Goal: Task Accomplishment & Management: Complete application form

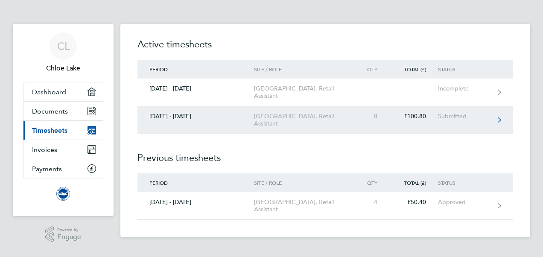
click at [225, 124] on link "[DATE] - [DATE] [GEOGRAPHIC_DATA], Retail Assistant 8 £100.80 Submitted" at bounding box center [326, 120] width 376 height 28
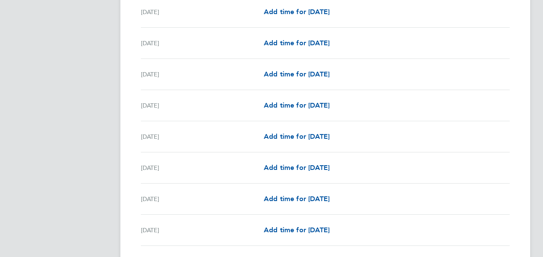
scroll to position [987, 0]
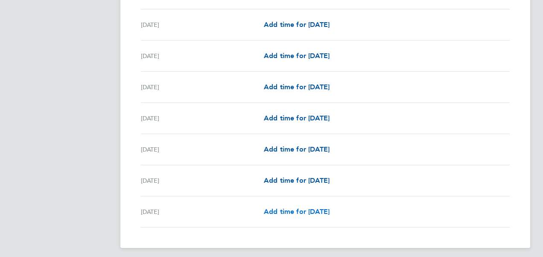
click at [330, 208] on span "Add time for [DATE]" at bounding box center [297, 212] width 66 height 8
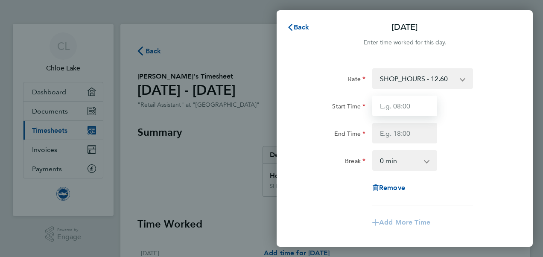
click at [419, 104] on input "Start Time" at bounding box center [404, 106] width 65 height 20
type input "10:30"
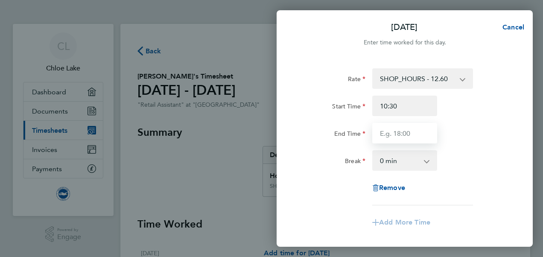
click at [411, 136] on input "End Time" at bounding box center [404, 133] width 65 height 20
type input "18:00"
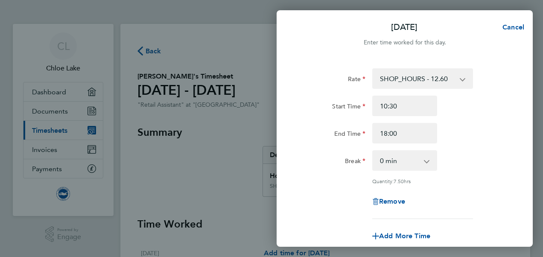
click at [462, 152] on div "Break 0 min 15 min 30 min 45 min 60 min 75 min 90 min" at bounding box center [404, 160] width 215 height 20
click at [416, 158] on select "0 min 15 min 30 min 45 min 60 min 75 min 90 min" at bounding box center [399, 160] width 53 height 19
click at [209, 193] on div "[DATE] Cancel Enter time worked for this day. Rate SHOP_HOURS - 12.60 Start Tim…" at bounding box center [271, 128] width 543 height 257
click at [515, 24] on span "Cancel" at bounding box center [512, 27] width 24 height 8
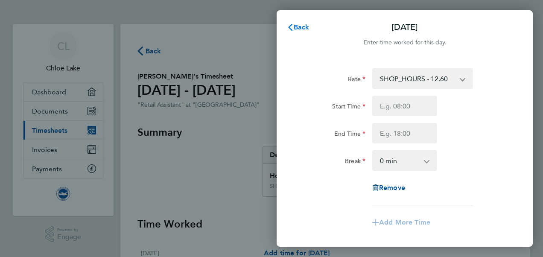
click at [303, 30] on span "Back" at bounding box center [302, 27] width 16 height 8
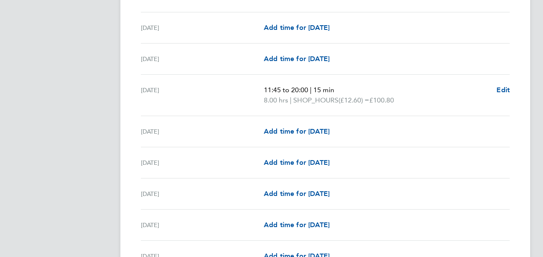
scroll to position [700, 0]
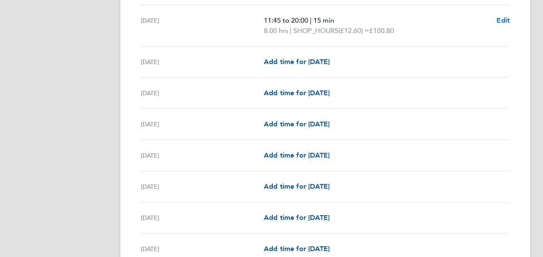
click at [504, 20] on span "Edit" at bounding box center [503, 20] width 13 height 8
select select "15"
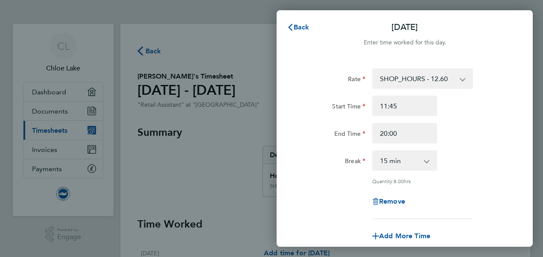
click at [209, 122] on div "Back [DATE] Enter time worked for this day. Rate SHOP_HOURS - 12.60 Start Time …" at bounding box center [271, 128] width 543 height 257
click at [295, 32] on button "Back" at bounding box center [298, 27] width 40 height 17
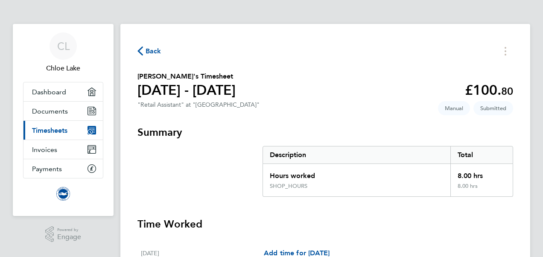
click at [161, 50] on span "Back" at bounding box center [154, 51] width 16 height 10
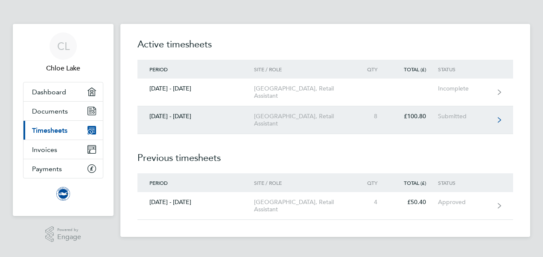
click at [310, 111] on link "[DATE] - [DATE] [GEOGRAPHIC_DATA], Retail Assistant 8 £100.80 Submitted" at bounding box center [326, 120] width 376 height 28
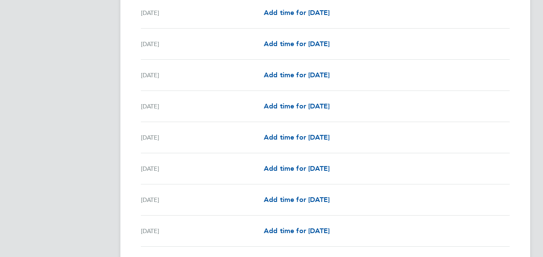
scroll to position [987, 0]
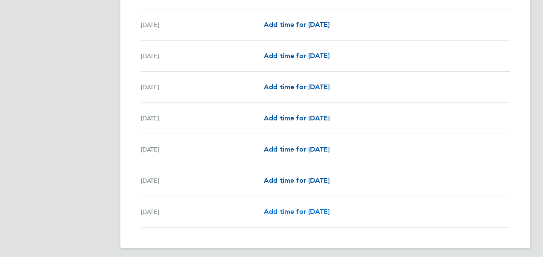
click at [330, 209] on span "Add time for [DATE]" at bounding box center [297, 212] width 66 height 8
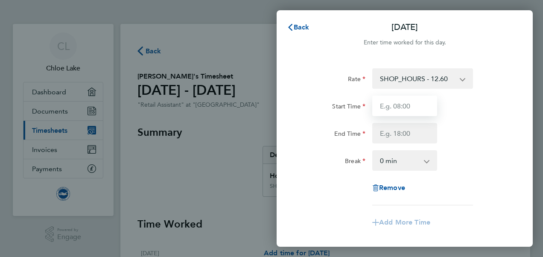
click at [421, 101] on input "Start Time" at bounding box center [404, 106] width 65 height 20
type input "10:30"
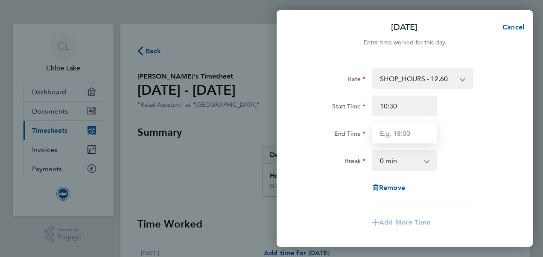
click at [416, 133] on input "End Time" at bounding box center [404, 133] width 65 height 20
type input "18:00"
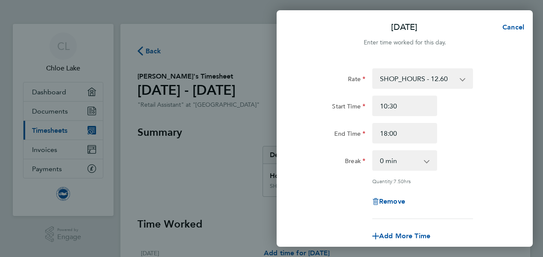
click at [438, 187] on div "Rate SHOP_HOURS - 12.60 Start Time 10:30 End Time 18:00 Break 0 min 15 min 30 m…" at bounding box center [405, 143] width 208 height 151
click at [415, 160] on select "0 min 15 min 30 min 45 min 60 min 75 min 90 min" at bounding box center [399, 160] width 53 height 19
click at [373, 151] on select "0 min 15 min 30 min 45 min 60 min 75 min 90 min" at bounding box center [399, 160] width 53 height 19
click at [467, 173] on div "Rate SHOP_HOURS - 12.60 Start Time 10:30 End Time 18:00 Break 0 min 15 min 30 m…" at bounding box center [405, 143] width 208 height 151
click at [414, 162] on select "0 min 15 min 30 min 45 min 60 min 75 min 90 min" at bounding box center [399, 160] width 53 height 19
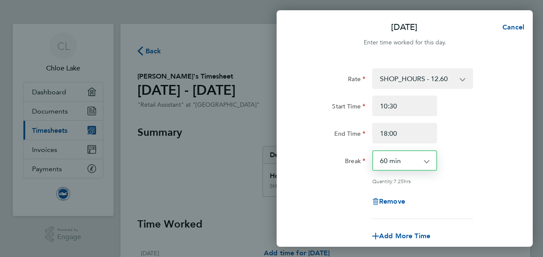
click at [373, 151] on select "0 min 15 min 30 min 45 min 60 min 75 min 90 min" at bounding box center [399, 160] width 53 height 19
click at [466, 183] on div "Quantity: 6.50 hrs" at bounding box center [422, 181] width 101 height 7
click at [433, 168] on app-icon-cross-button at bounding box center [431, 160] width 10 height 19
click at [429, 163] on app-icon-cross-button at bounding box center [431, 160] width 10 height 19
click at [426, 161] on app-icon-cross-button at bounding box center [431, 160] width 10 height 19
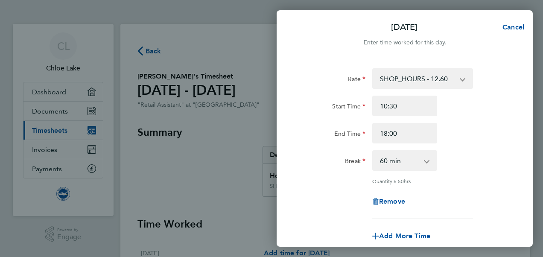
click at [426, 161] on app-icon-cross-button at bounding box center [431, 160] width 10 height 19
click at [405, 160] on select "0 min 15 min 30 min 45 min 60 min 75 min 90 min" at bounding box center [399, 160] width 53 height 19
click at [373, 151] on select "0 min 15 min 30 min 45 min 60 min 75 min 90 min" at bounding box center [399, 160] width 53 height 19
click at [457, 198] on div "Remove" at bounding box center [404, 201] width 215 height 20
click at [428, 161] on app-icon-cross-button at bounding box center [431, 160] width 10 height 19
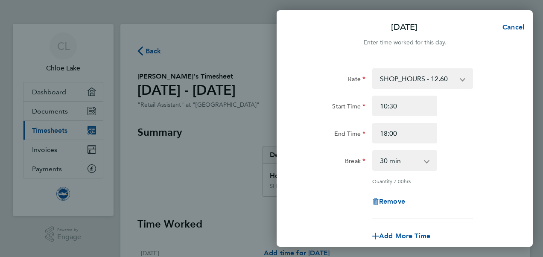
click at [428, 161] on app-icon-cross-button at bounding box center [431, 160] width 10 height 19
click at [402, 161] on select "0 min 15 min 30 min 45 min 60 min 75 min 90 min" at bounding box center [399, 160] width 53 height 19
click at [373, 151] on select "0 min 15 min 30 min 45 min 60 min 75 min 90 min" at bounding box center [399, 160] width 53 height 19
click at [424, 163] on select "0 min 15 min 30 min 45 min 60 min 75 min 90 min" at bounding box center [399, 160] width 53 height 19
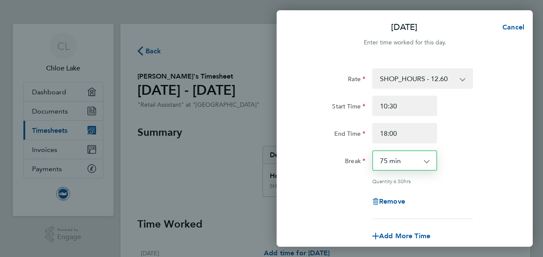
click at [373, 151] on select "0 min 15 min 30 min 45 min 60 min 75 min 90 min" at bounding box center [399, 160] width 53 height 19
click at [427, 164] on app-icon-cross-button at bounding box center [431, 160] width 10 height 19
click at [427, 160] on app-icon-cross-button at bounding box center [431, 160] width 10 height 19
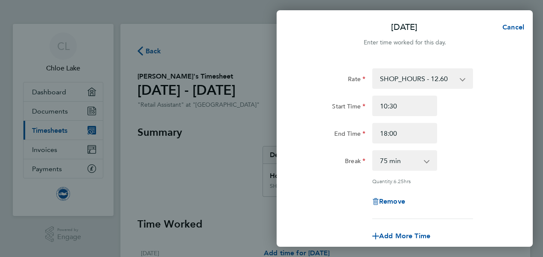
click at [405, 161] on select "0 min 15 min 30 min 45 min 60 min 75 min 90 min" at bounding box center [399, 160] width 53 height 19
click at [373, 151] on select "0 min 15 min 30 min 45 min 60 min 75 min 90 min" at bounding box center [399, 160] width 53 height 19
click at [451, 196] on div "Remove" at bounding box center [404, 201] width 215 height 20
click at [407, 158] on select "0 min 15 min 30 min 45 min 60 min 75 min 90 min" at bounding box center [399, 160] width 53 height 19
click at [373, 151] on select "0 min 15 min 30 min 45 min 60 min 75 min 90 min" at bounding box center [399, 160] width 53 height 19
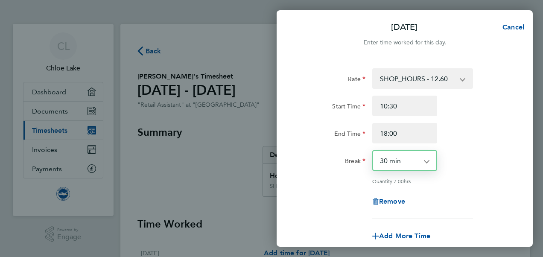
click at [429, 155] on app-icon-cross-button at bounding box center [431, 160] width 10 height 19
click at [427, 159] on app-icon-cross-button at bounding box center [431, 160] width 10 height 19
click at [416, 161] on select "0 min 15 min 30 min 45 min 60 min 75 min 90 min" at bounding box center [399, 160] width 53 height 19
select select "45"
click at [373, 151] on select "0 min 15 min 30 min 45 min 60 min 75 min 90 min" at bounding box center [399, 160] width 53 height 19
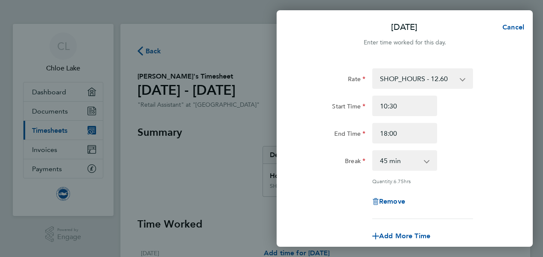
click at [439, 209] on div "Remove" at bounding box center [405, 201] width 72 height 20
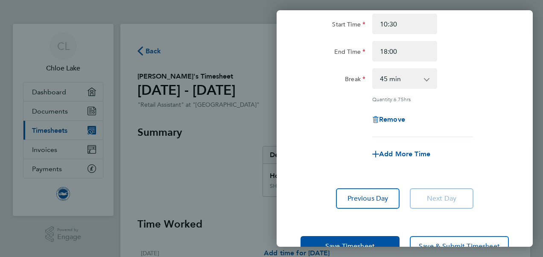
scroll to position [108, 0]
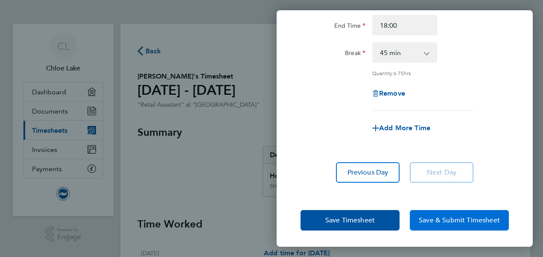
click at [430, 217] on span "Save & Submit Timesheet" at bounding box center [459, 220] width 81 height 9
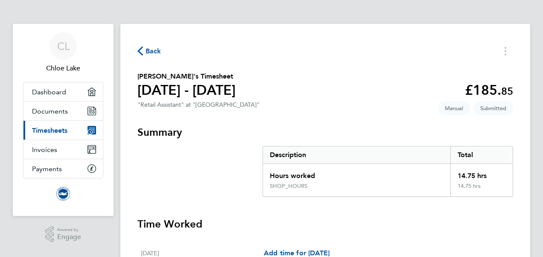
click at [147, 48] on span "Back" at bounding box center [154, 51] width 16 height 10
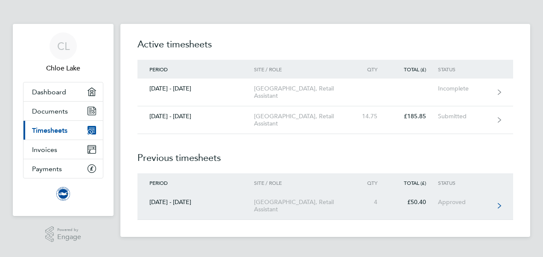
click at [207, 206] on link "[DATE] - [DATE] [GEOGRAPHIC_DATA], Retail Assistant 4 £50.40 Approved" at bounding box center [326, 206] width 376 height 28
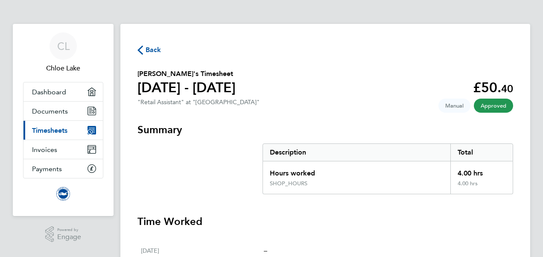
click at [147, 50] on span "Back" at bounding box center [154, 50] width 16 height 10
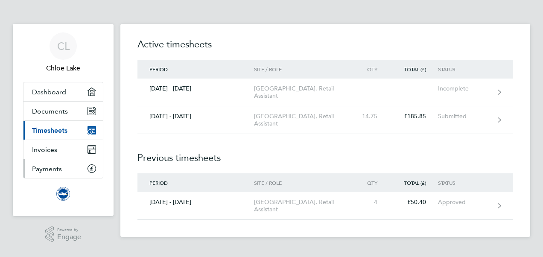
click at [72, 165] on link "Payments" at bounding box center [62, 168] width 79 height 19
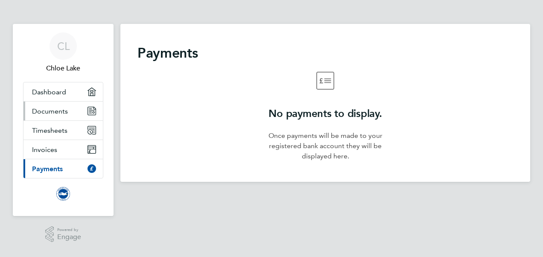
click at [67, 111] on link "Documents" at bounding box center [62, 111] width 79 height 19
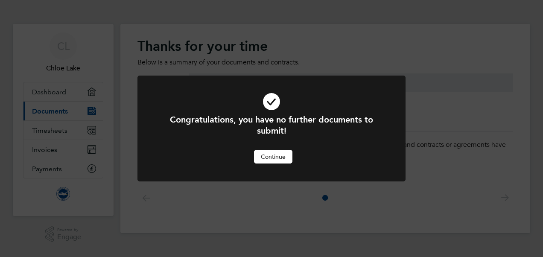
click at [265, 155] on button "Continue" at bounding box center [273, 157] width 38 height 14
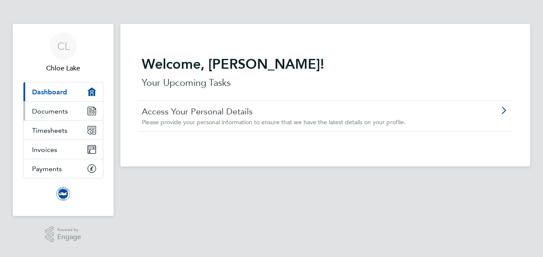
click at [68, 115] on link "Documents" at bounding box center [62, 111] width 79 height 19
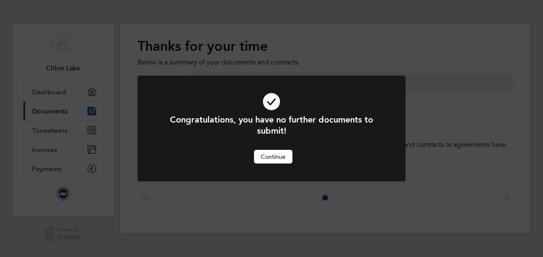
click at [269, 161] on button "Continue" at bounding box center [273, 157] width 38 height 14
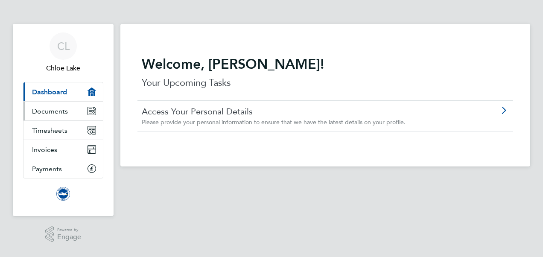
click at [74, 108] on link "Documents" at bounding box center [62, 111] width 79 height 19
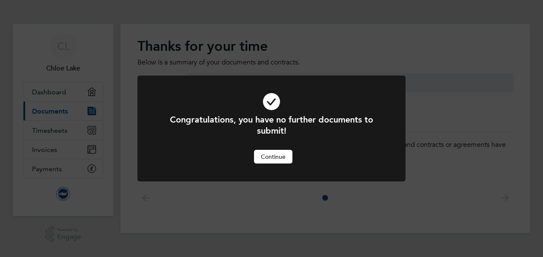
click at [297, 153] on div "Cancel Continue" at bounding box center [272, 157] width 222 height 14
click at [283, 155] on button "Continue" at bounding box center [273, 157] width 38 height 14
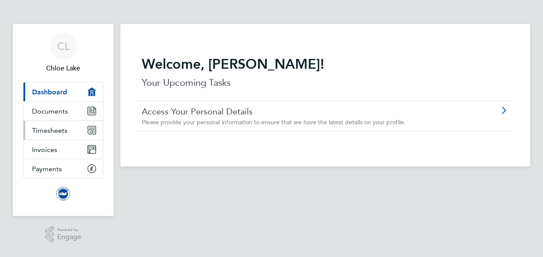
click at [76, 132] on link "Timesheets" at bounding box center [62, 130] width 79 height 19
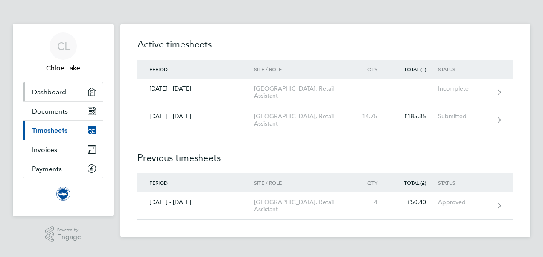
click at [66, 97] on link "Dashboard" at bounding box center [62, 91] width 79 height 19
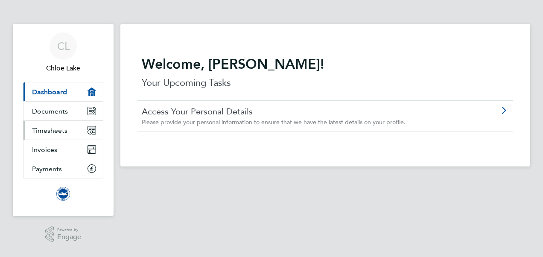
click at [64, 132] on span "Timesheets" at bounding box center [49, 130] width 35 height 8
